Goal: Information Seeking & Learning: Learn about a topic

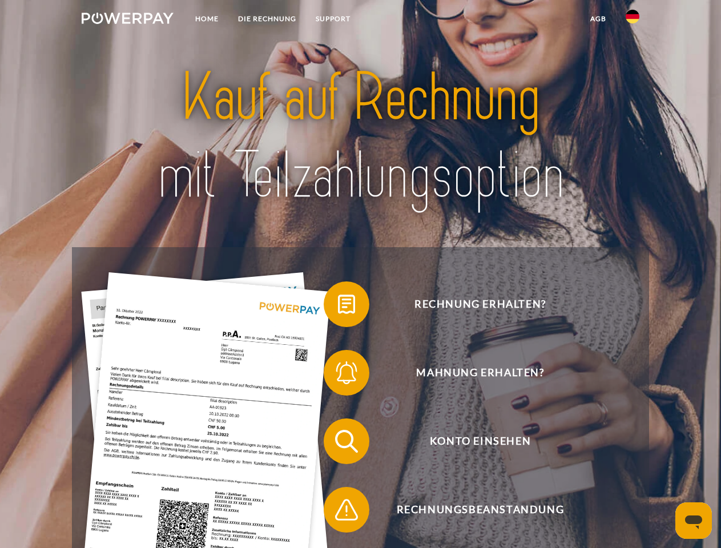
click at [127, 20] on img at bounding box center [128, 18] width 92 height 11
click at [633, 20] on img at bounding box center [633, 17] width 14 height 14
click at [598, 19] on link "agb" at bounding box center [598, 19] width 35 height 21
click at [338, 307] on span at bounding box center [329, 304] width 57 height 57
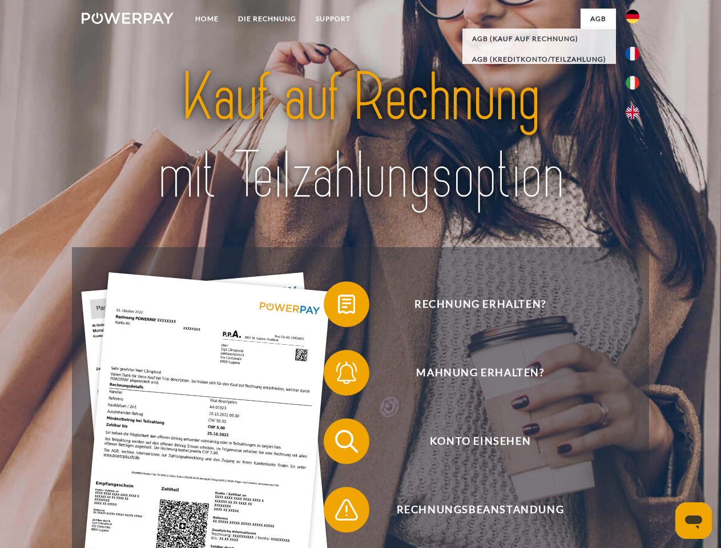
click at [338, 375] on span at bounding box center [329, 372] width 57 height 57
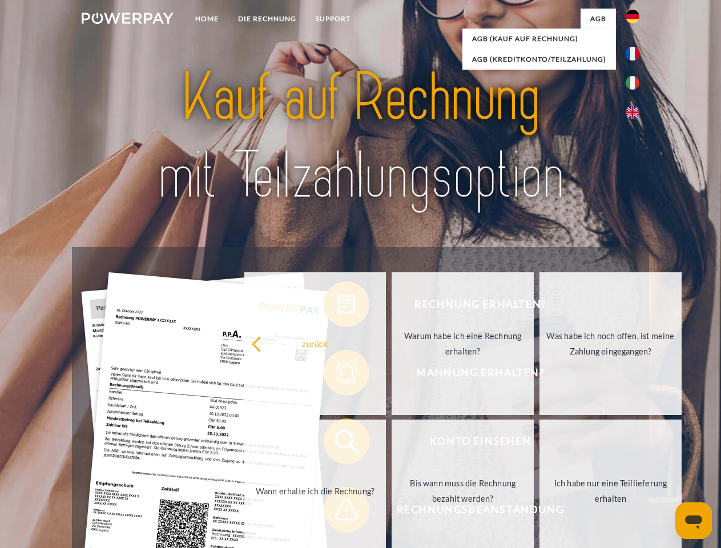
click at [392, 444] on link "Bis wann muss die Rechnung bezahlt werden?" at bounding box center [463, 491] width 142 height 143
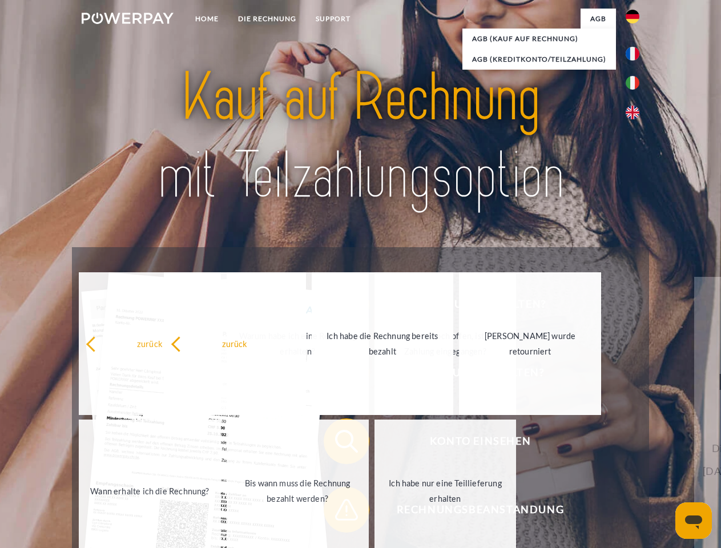
click at [375, 512] on link "Ich habe nur eine Teillieferung erhalten" at bounding box center [446, 491] width 142 height 143
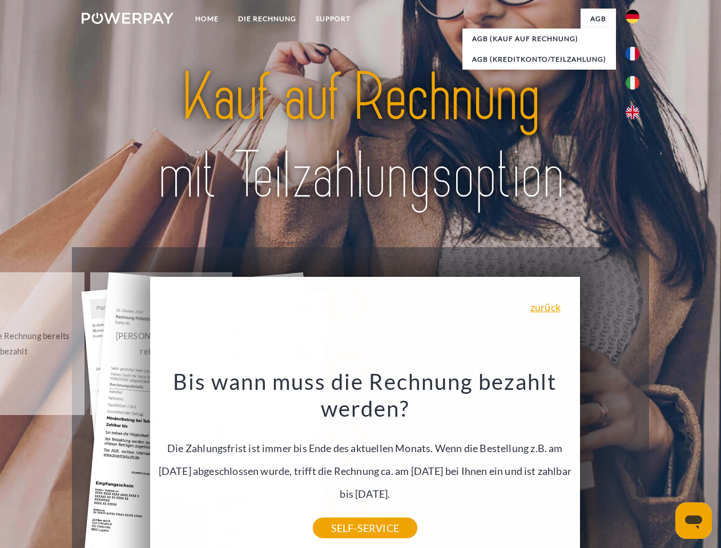
click at [694, 521] on icon "Messaging-Fenster öffnen" at bounding box center [693, 523] width 17 height 14
